Goal: Transaction & Acquisition: Purchase product/service

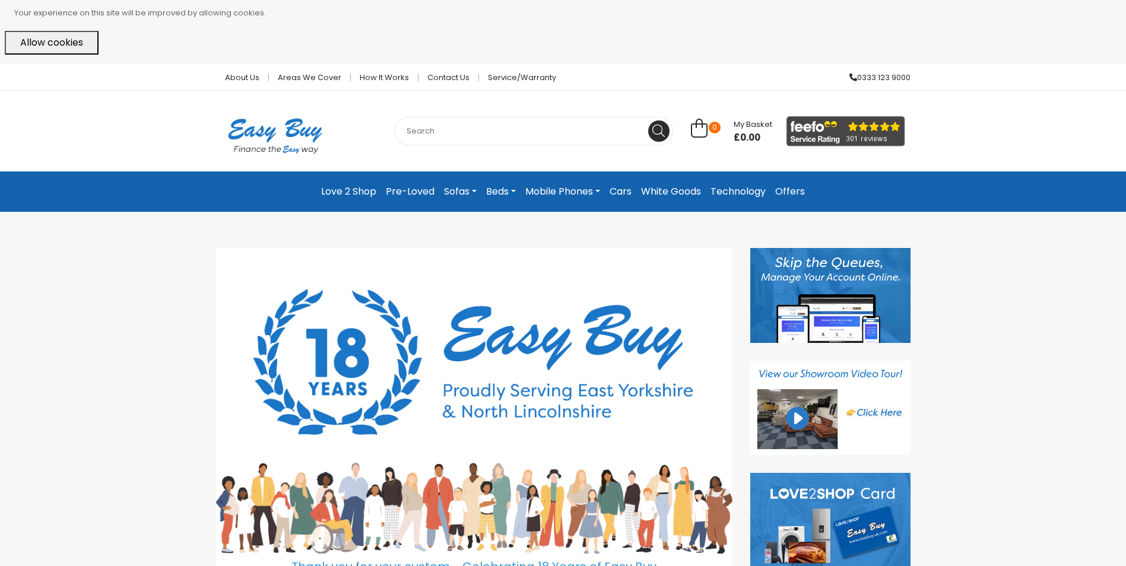
click at [565, 189] on link "Mobile Phones" at bounding box center [562, 191] width 84 height 21
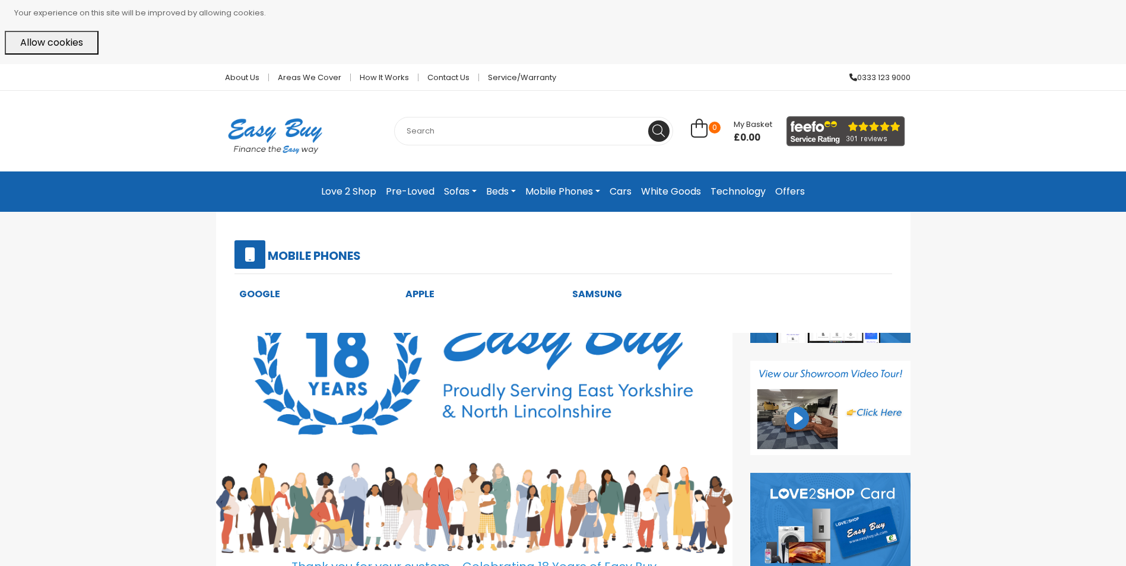
click at [428, 294] on link "Apple" at bounding box center [419, 294] width 29 height 14
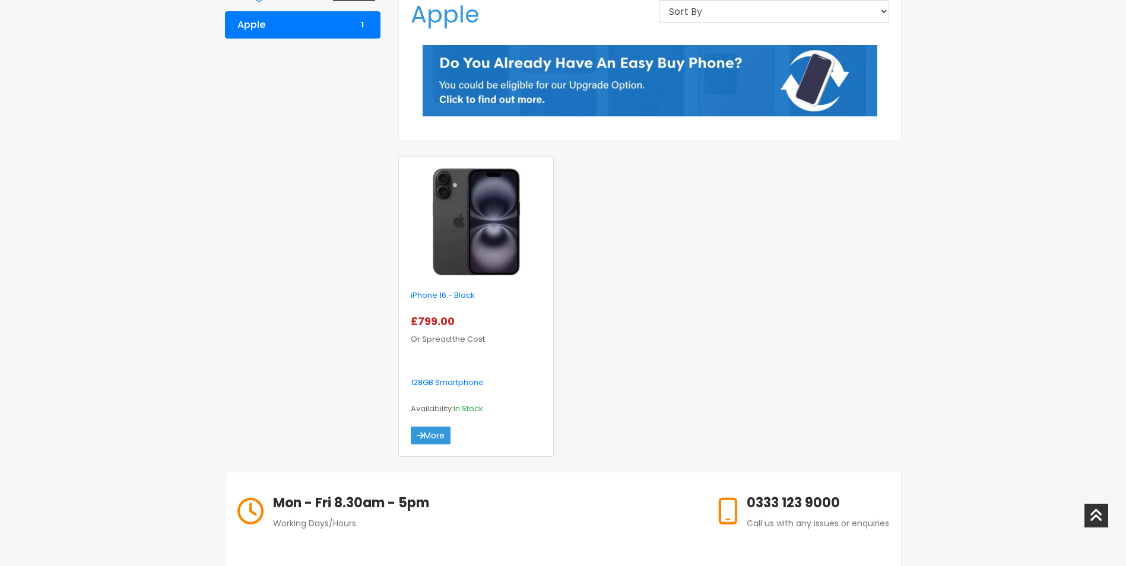
scroll to position [356, 0]
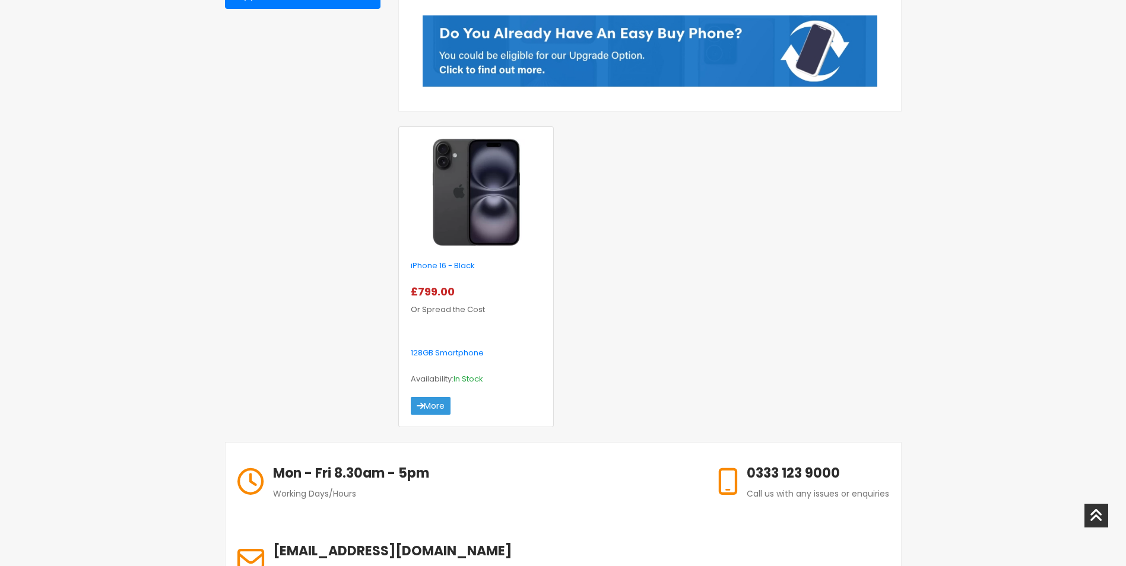
click at [480, 230] on img at bounding box center [476, 192] width 120 height 107
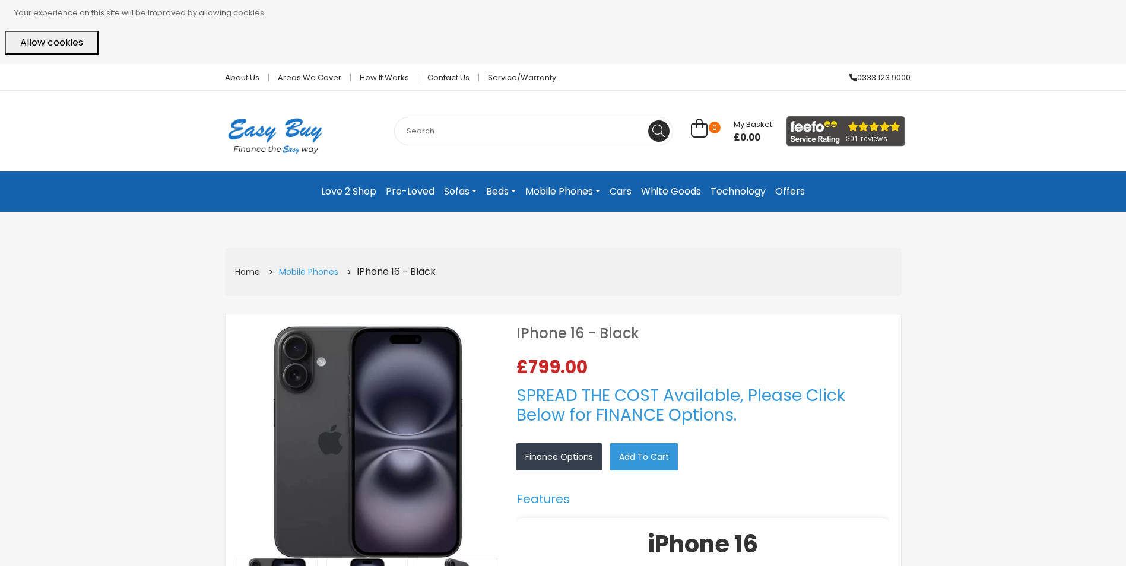
select select "104"
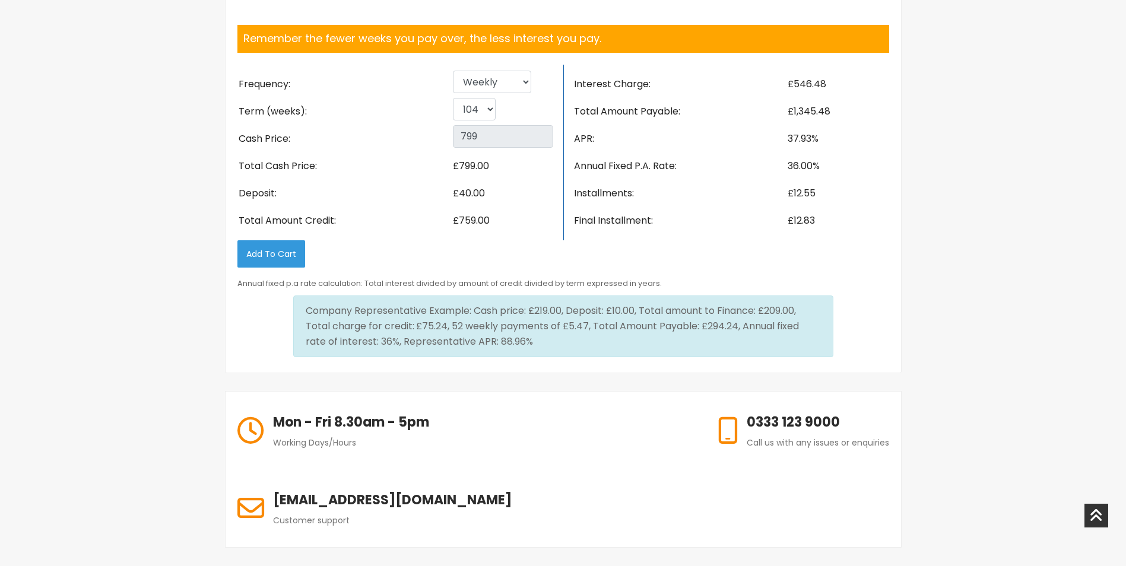
scroll to position [1840, 0]
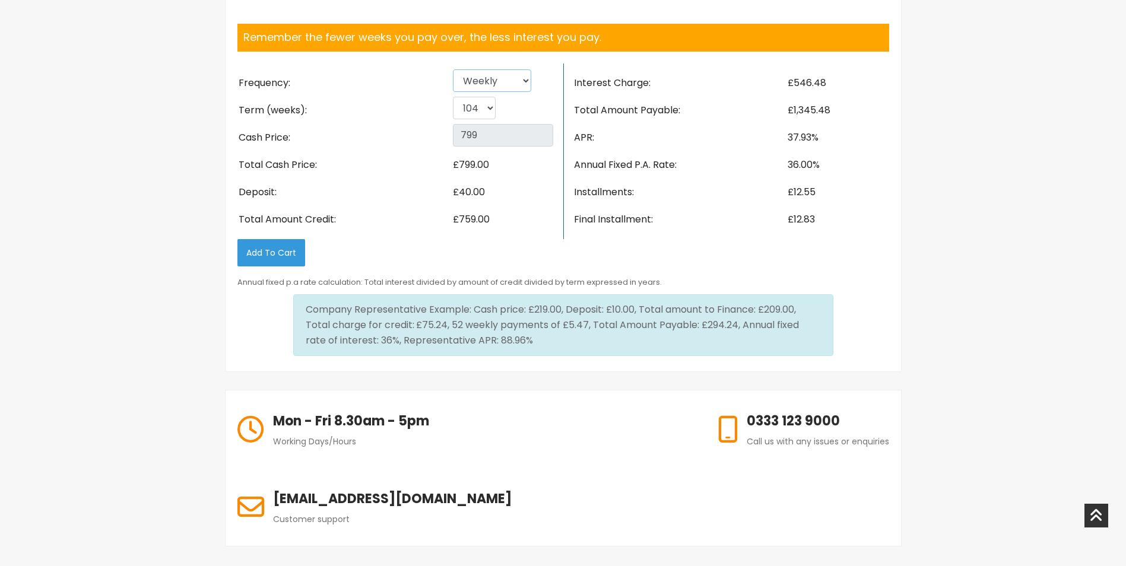
click at [500, 92] on select "Weekly Fortnightly 4 weekly Monthly" at bounding box center [492, 80] width 78 height 23
select select "4 weekly"
click at [453, 92] on select "Weekly Fortnightly 4 weekly Monthly" at bounding box center [492, 80] width 78 height 23
click at [480, 119] on select "26 52 78 104" at bounding box center [474, 108] width 43 height 23
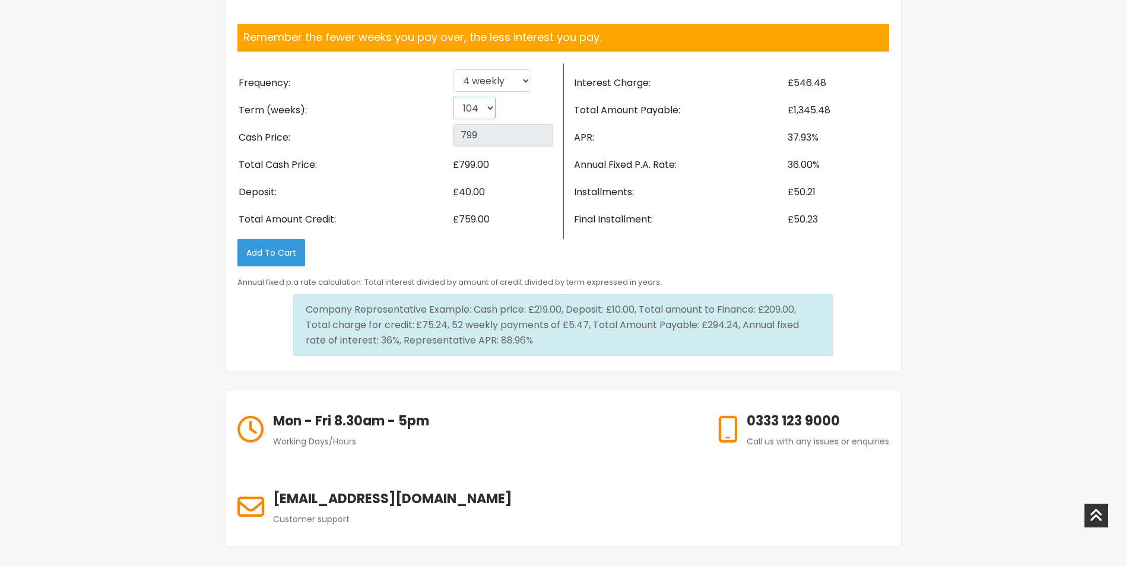
click at [453, 119] on select "26 52 78 104" at bounding box center [474, 108] width 43 height 23
drag, startPoint x: 574, startPoint y: 326, endPoint x: 685, endPoint y: 336, distance: 111.4
click at [685, 233] on li "Final Installment:" at bounding box center [680, 219] width 214 height 27
click at [834, 233] on li "£50.23" at bounding box center [837, 219] width 103 height 27
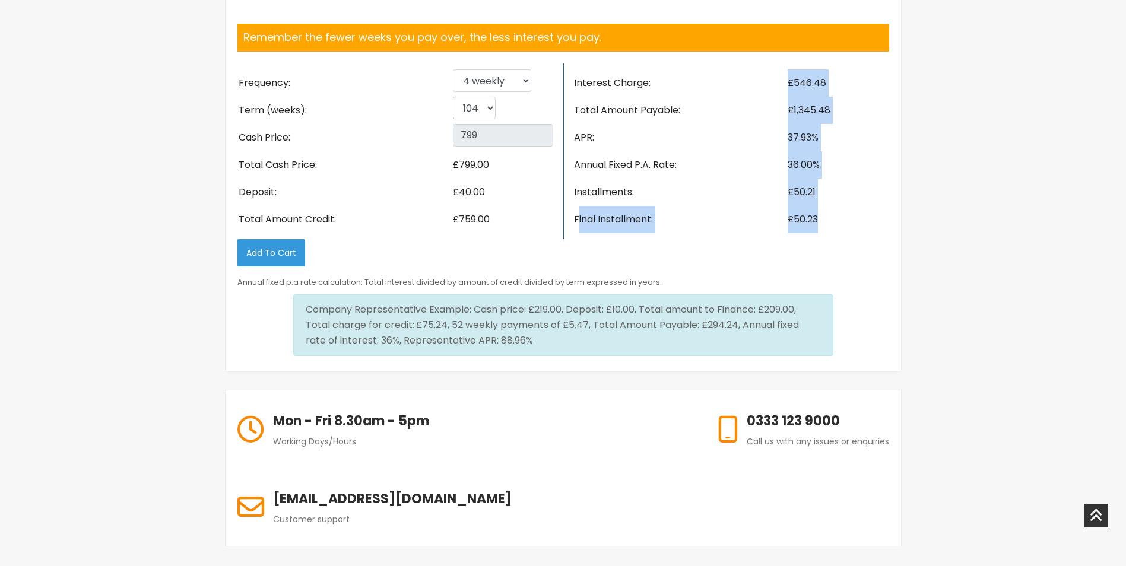
drag, startPoint x: 818, startPoint y: 326, endPoint x: 577, endPoint y: 315, distance: 241.2
click at [577, 239] on div "Frequency: Term (weeks): Cash Price: Total Cash Price: Deposit: Total Amount Cr…" at bounding box center [562, 152] width 669 height 176
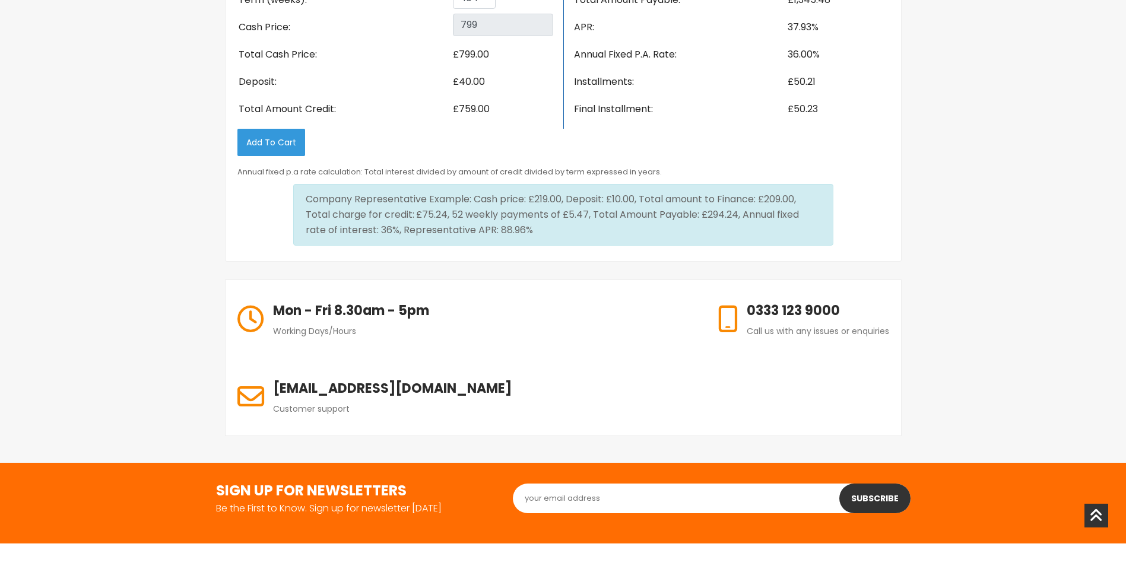
scroll to position [1958, 0]
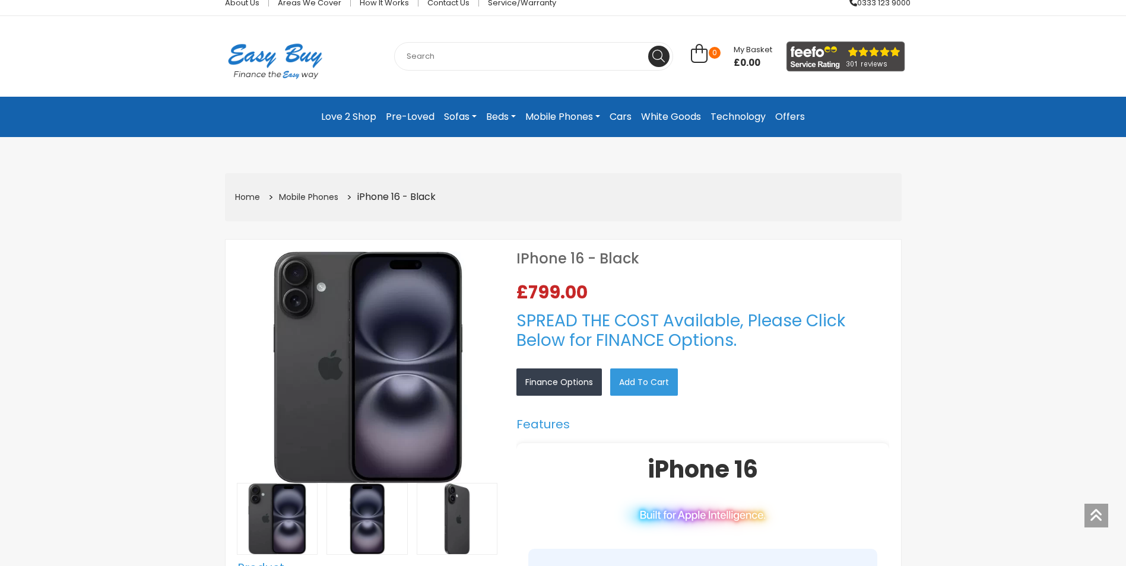
scroll to position [0, 0]
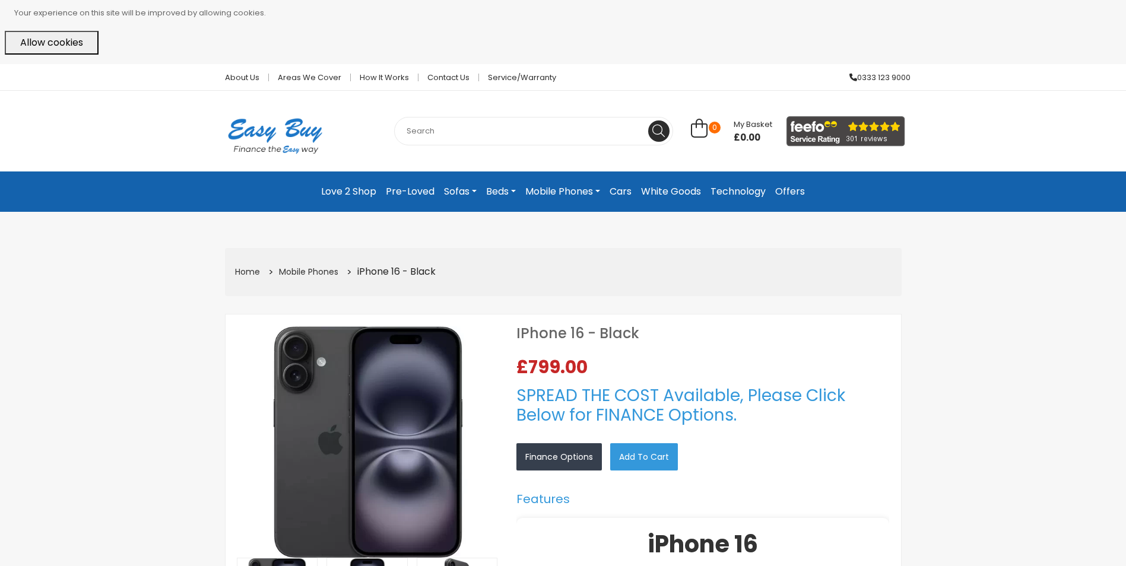
click at [57, 45] on button "Allow cookies" at bounding box center [52, 43] width 94 height 24
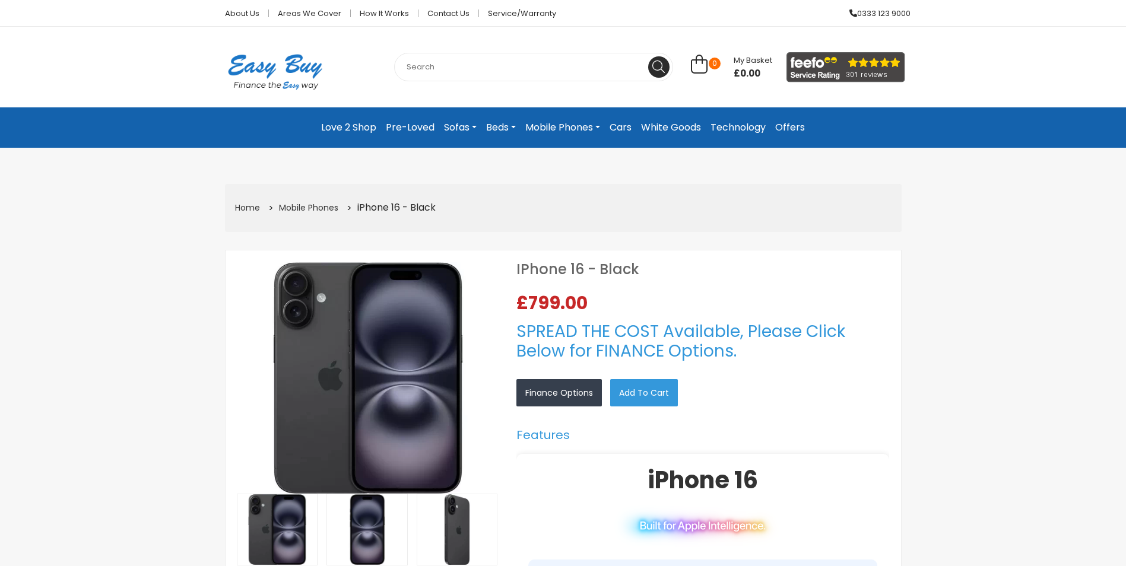
click at [419, 127] on link "Pre-Loved" at bounding box center [410, 127] width 58 height 21
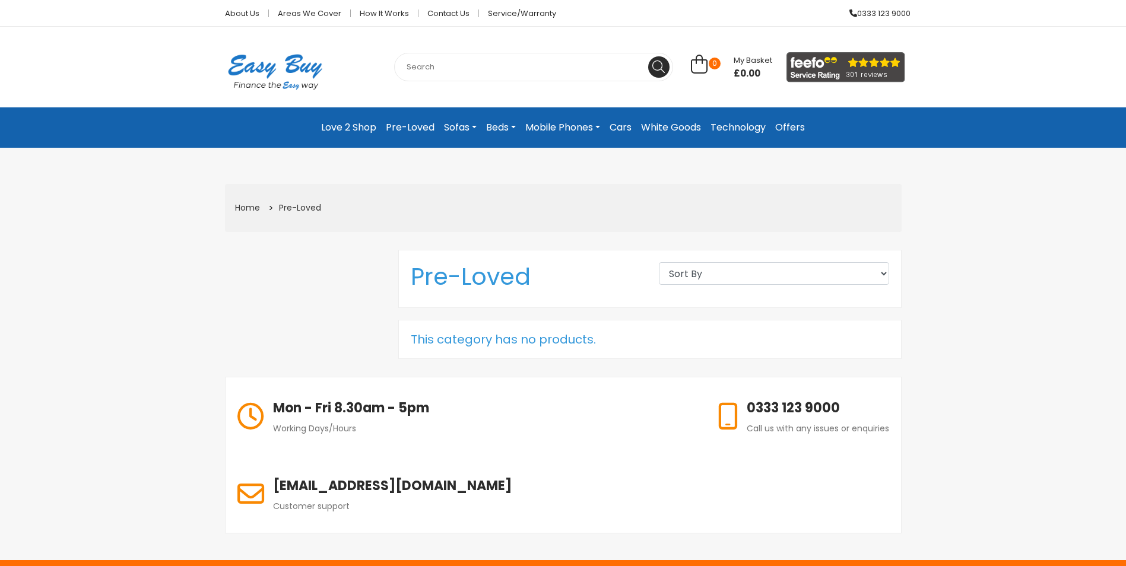
click at [747, 128] on link "Technology" at bounding box center [738, 127] width 65 height 21
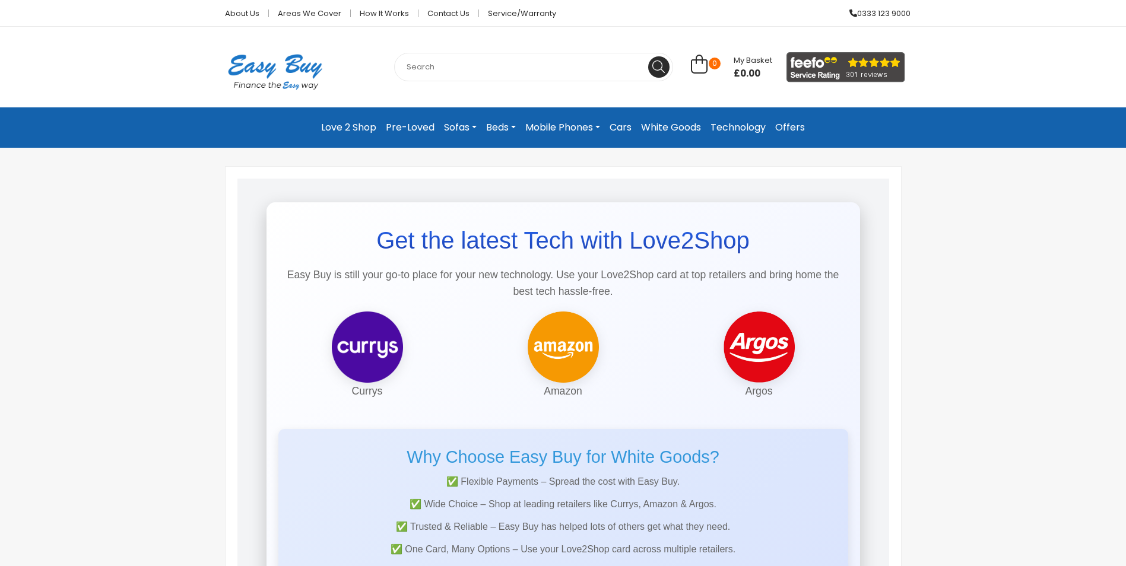
click at [789, 128] on link "Offers" at bounding box center [789, 127] width 39 height 21
